Goal: Download file/media

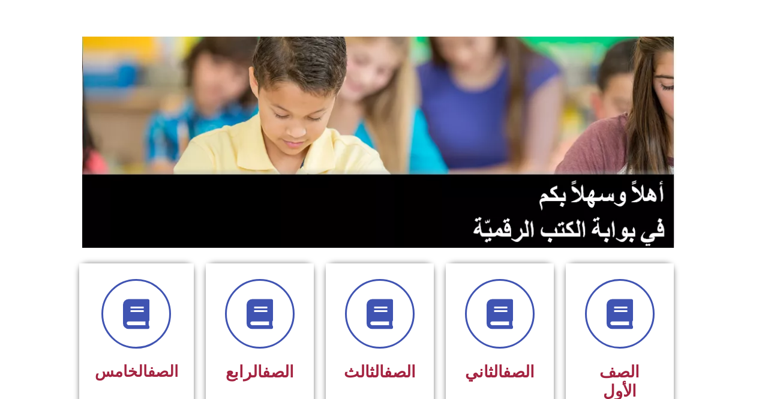
scroll to position [300, 0]
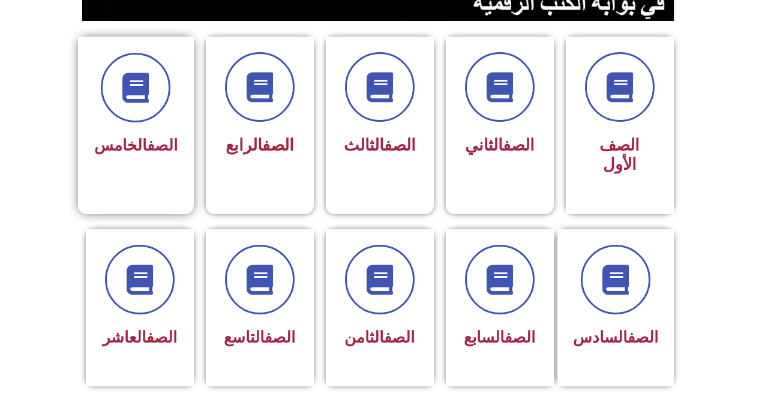
click at [133, 137] on span "الصف الخامس" at bounding box center [135, 145] width 83 height 18
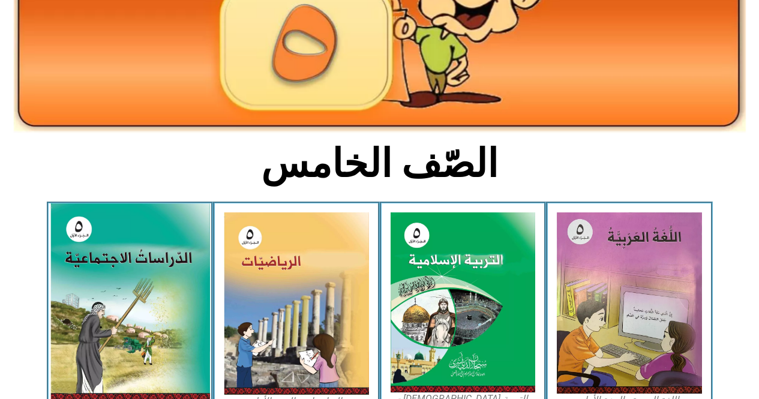
scroll to position [180, 0]
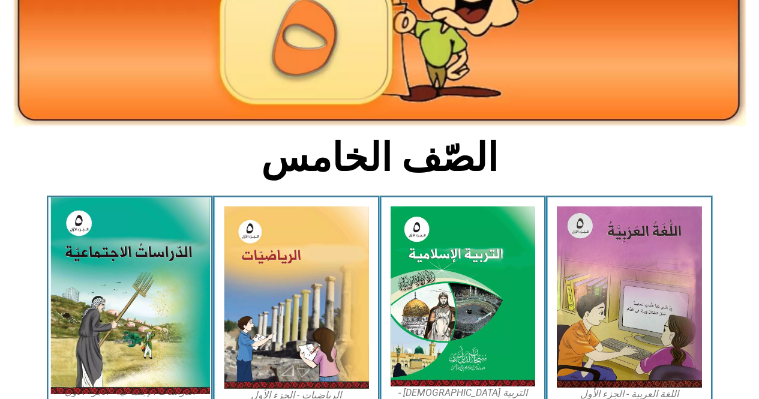
click at [85, 300] on img at bounding box center [130, 295] width 160 height 197
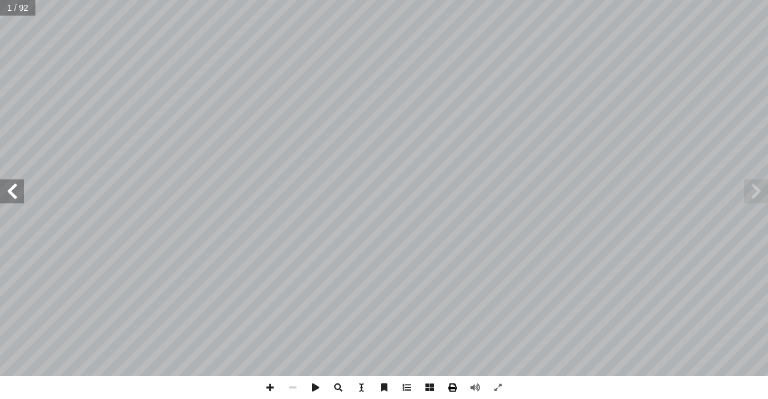
click at [447, 387] on span at bounding box center [452, 387] width 23 height 23
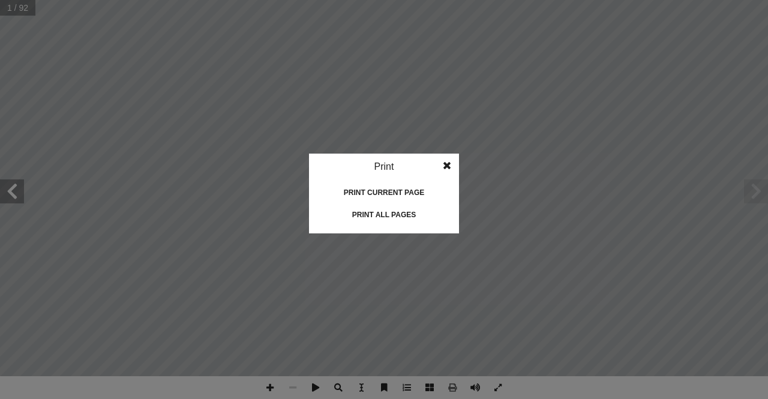
click at [389, 215] on div "Print all pages" at bounding box center [384, 214] width 120 height 19
